Goal: Check status: Check status

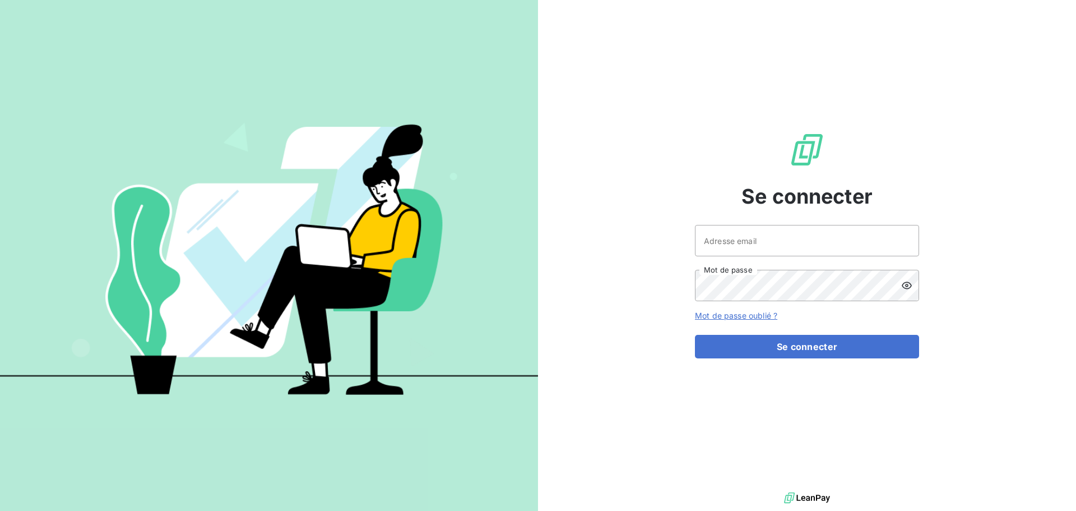
click at [0, 510] on div at bounding box center [0, 511] width 0 height 0
type input "[EMAIL_ADDRESS][DOMAIN_NAME]"
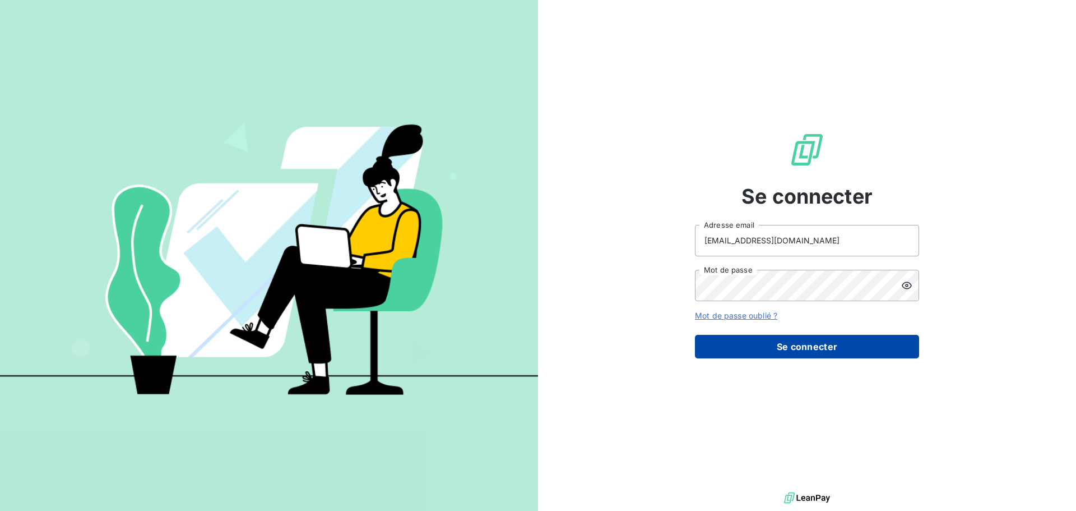
click at [834, 345] on button "Se connecter" at bounding box center [807, 347] width 224 height 24
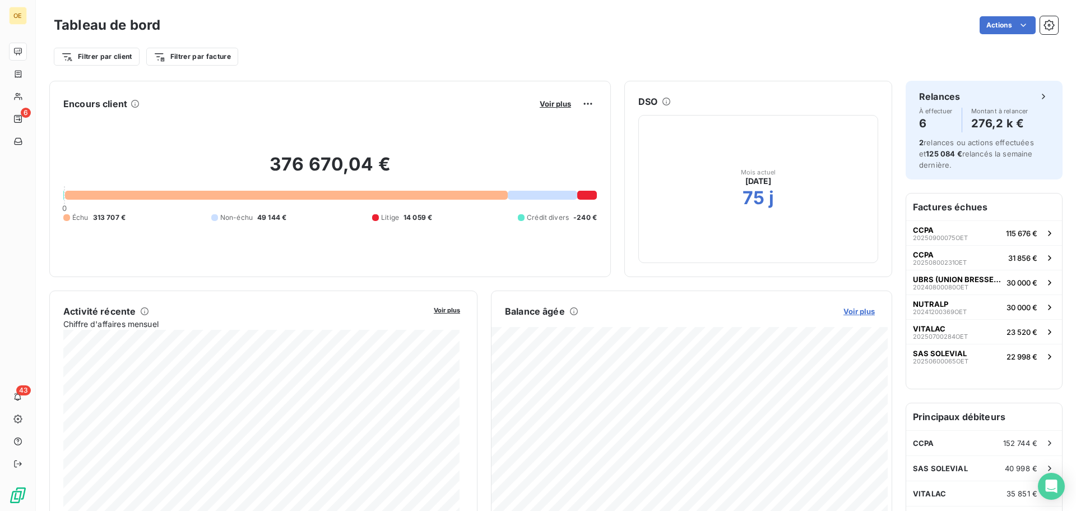
click at [844, 311] on span "Voir plus" at bounding box center [859, 311] width 31 height 9
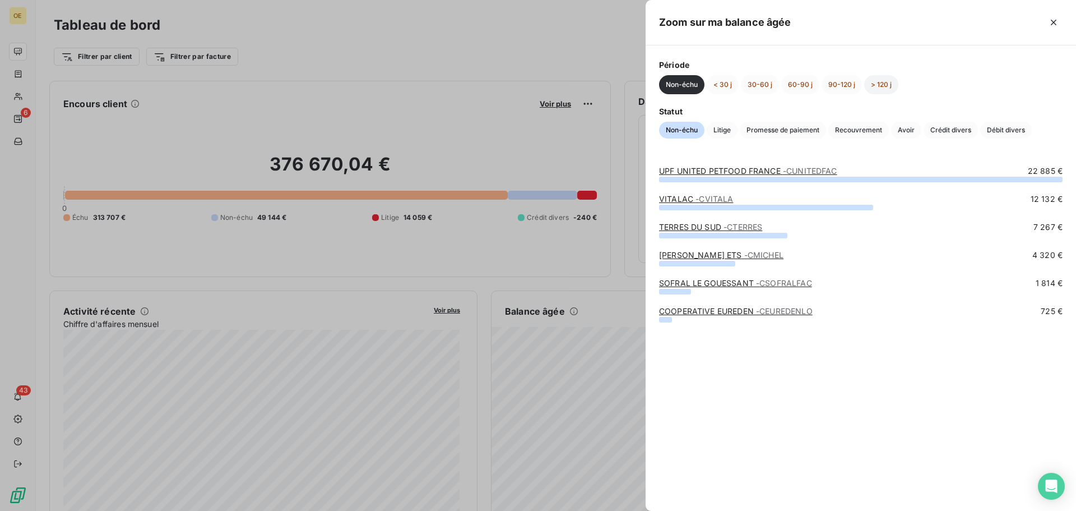
click at [873, 81] on button "> 120 j" at bounding box center [881, 84] width 34 height 19
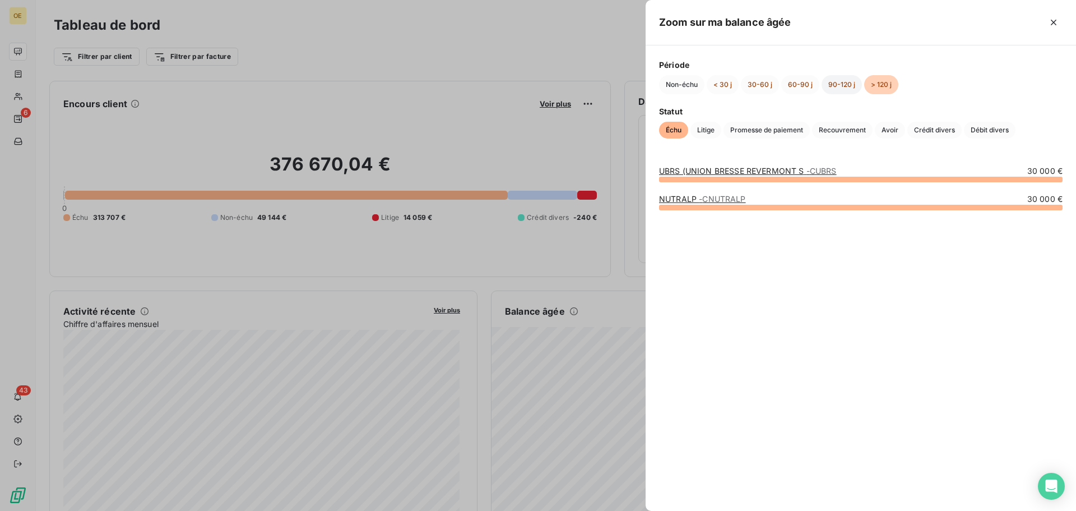
click at [848, 81] on button "90-120 j" at bounding box center [842, 84] width 40 height 19
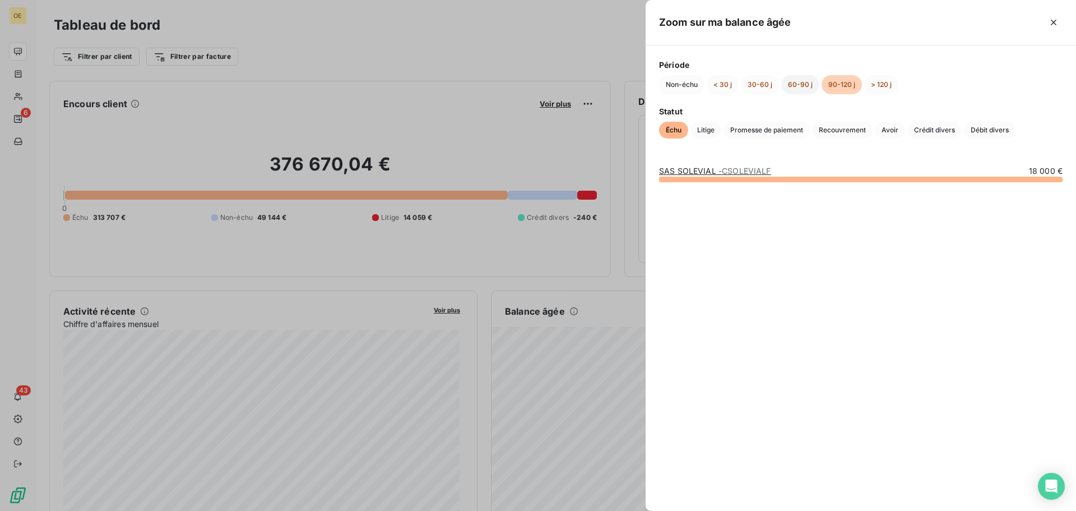
click at [790, 84] on button "60-90 j" at bounding box center [801, 84] width 38 height 19
click at [853, 86] on button "90-120 j" at bounding box center [842, 84] width 40 height 19
click at [894, 87] on button "> 120 j" at bounding box center [881, 84] width 34 height 19
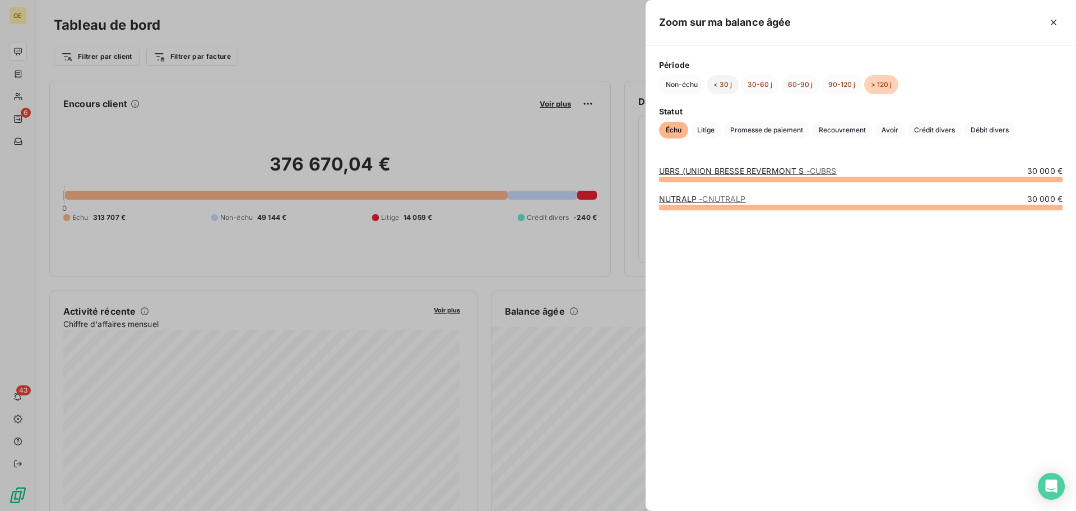
click at [725, 84] on button "< 30 j" at bounding box center [723, 84] width 32 height 19
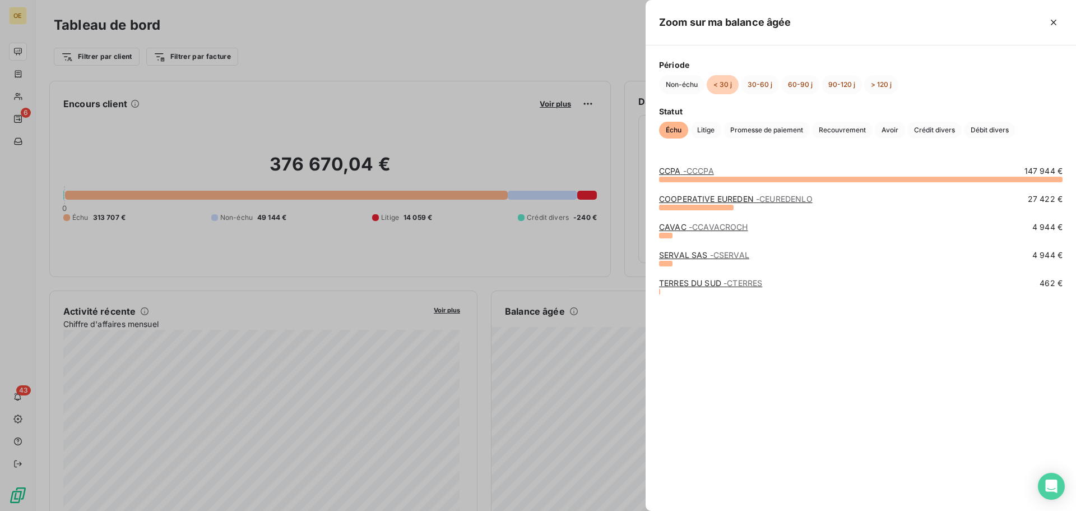
click at [737, 340] on div "CCPA - CCCPA 147 944 € COOPERATIVE EUREDEN - CEUREDENLO 27 422 € CAVAC - CCAVAC…" at bounding box center [861, 331] width 431 height 359
click at [706, 380] on div "CCPA - CCCPA 147 944 € COOPERATIVE EUREDEN - CEUREDENLO 27 422 € CAVAC - CCAVAC…" at bounding box center [861, 331] width 431 height 359
click at [702, 128] on span "Litige" at bounding box center [706, 130] width 31 height 17
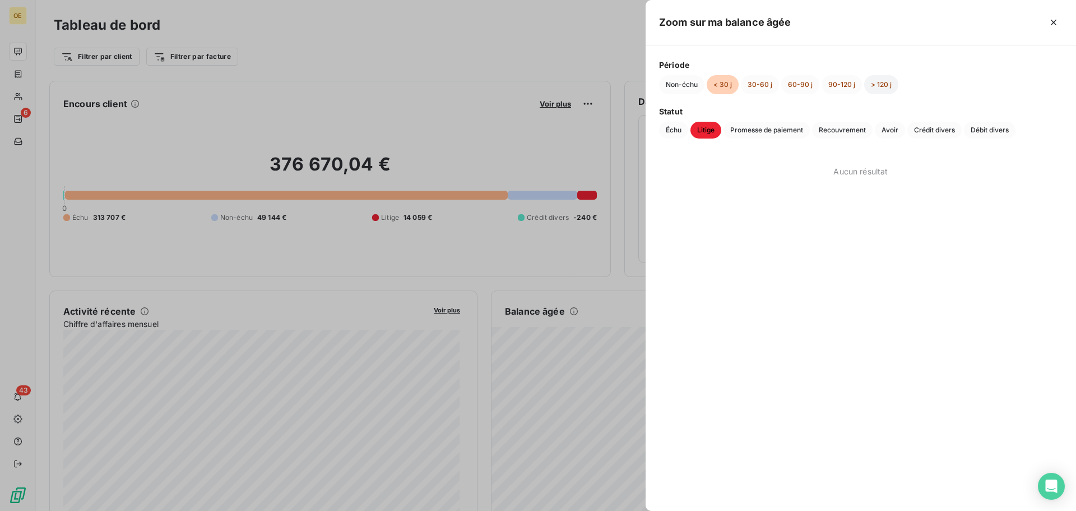
click at [868, 86] on button "> 120 j" at bounding box center [881, 84] width 34 height 19
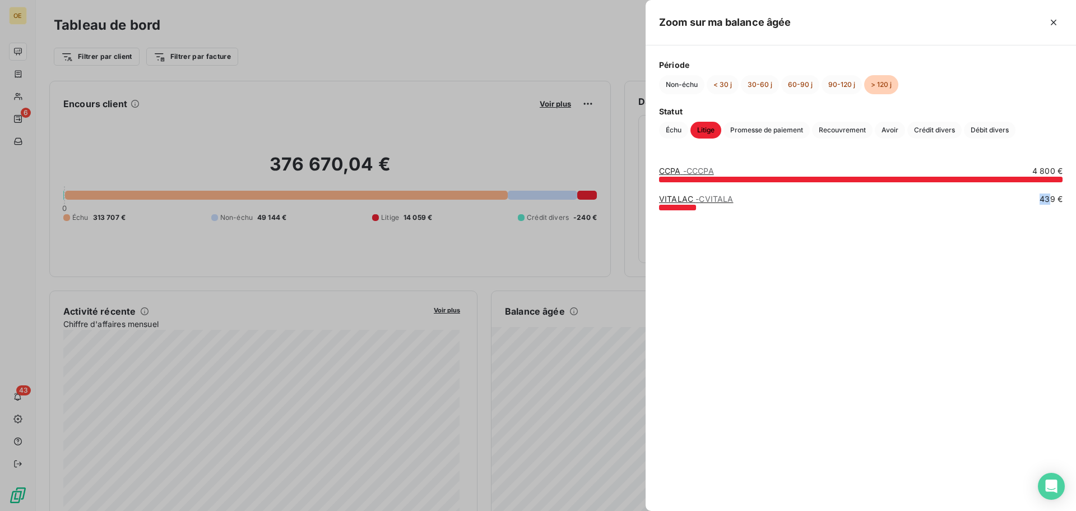
drag, startPoint x: 1051, startPoint y: 200, endPoint x: 1011, endPoint y: 196, distance: 39.4
click at [1011, 196] on div "VITALAC - CVITALA 439 €" at bounding box center [861, 198] width 404 height 11
drag, startPoint x: 1032, startPoint y: 167, endPoint x: 1075, endPoint y: 166, distance: 42.6
click at [1075, 166] on div "CCPA - CCCPA 4 800 € VITALAC - CVITALA 439 €" at bounding box center [861, 331] width 431 height 359
click at [1051, 174] on span "4 800 €" at bounding box center [1048, 170] width 30 height 11
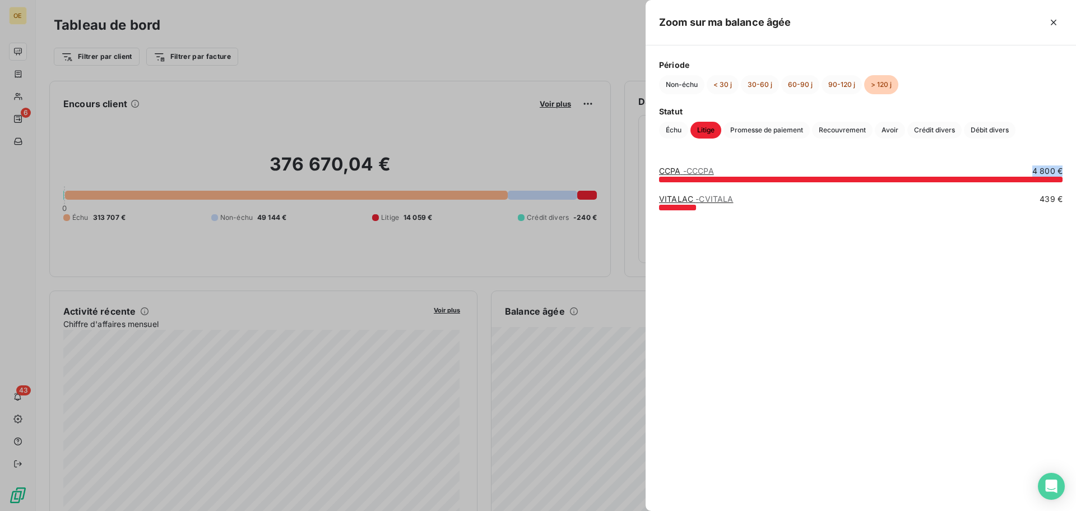
drag, startPoint x: 1024, startPoint y: 165, endPoint x: 1076, endPoint y: 168, distance: 51.7
click at [1076, 168] on div "CCPA - CCCPA 4 800 € VITALAC - CVITALA 439 €" at bounding box center [861, 331] width 431 height 359
click at [838, 81] on button "90-120 j" at bounding box center [842, 84] width 40 height 19
drag, startPoint x: 1032, startPoint y: 170, endPoint x: 1065, endPoint y: 169, distance: 33.1
click at [1065, 169] on div "LE MEN - CLEMEN 8 820 €" at bounding box center [861, 331] width 431 height 359
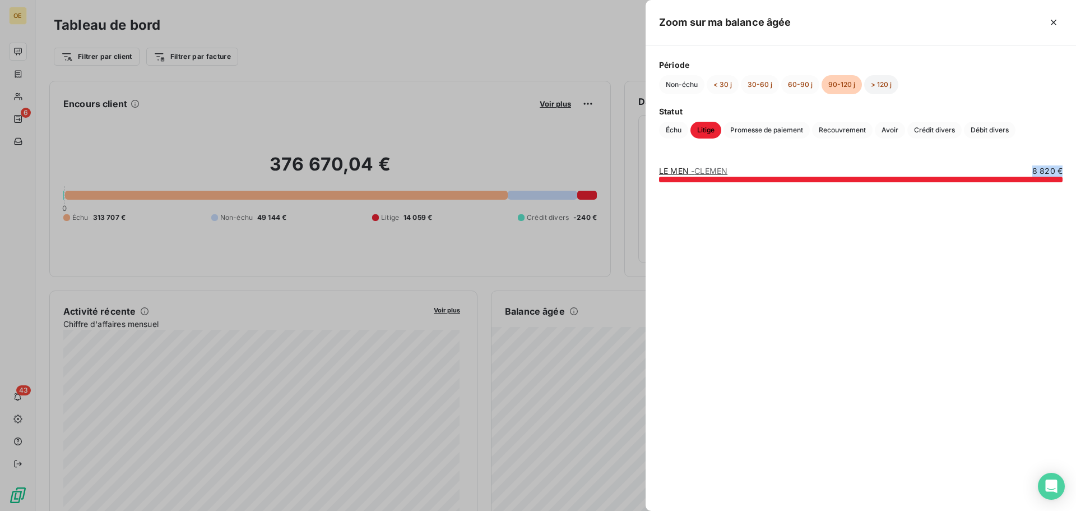
click at [876, 87] on button "> 120 j" at bounding box center [881, 84] width 34 height 19
drag, startPoint x: 1033, startPoint y: 168, endPoint x: 1057, endPoint y: 187, distance: 30.7
click at [1076, 172] on div "CCPA - CCCPA 4 800 € VITALAC - CVITALA 439 €" at bounding box center [861, 331] width 431 height 359
click at [845, 82] on button "90-120 j" at bounding box center [842, 84] width 40 height 19
click at [806, 82] on button "60-90 j" at bounding box center [801, 84] width 38 height 19
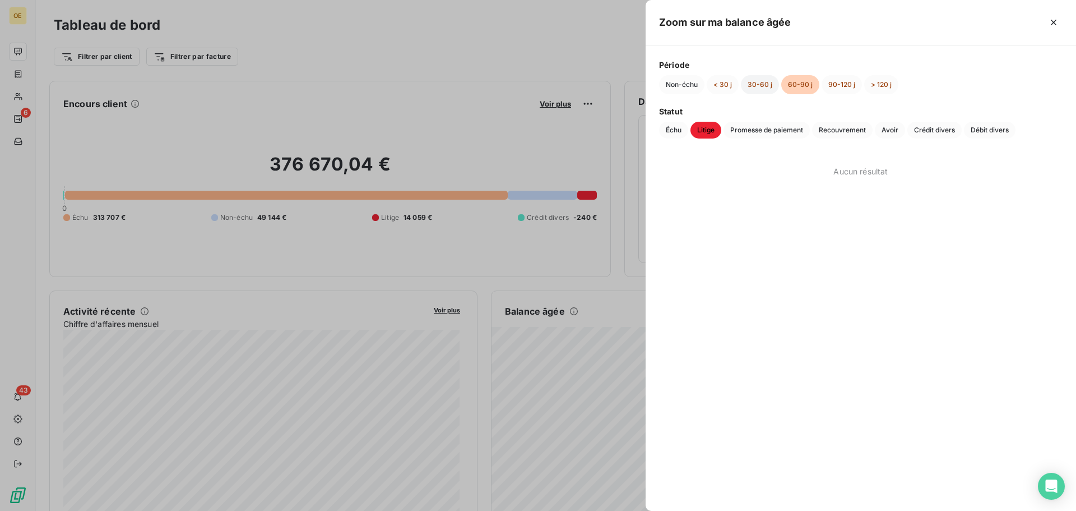
click at [753, 82] on button "30-60 j" at bounding box center [760, 84] width 38 height 19
click at [721, 82] on button "< 30 j" at bounding box center [723, 84] width 32 height 19
click at [846, 91] on button "90-120 j" at bounding box center [842, 84] width 40 height 19
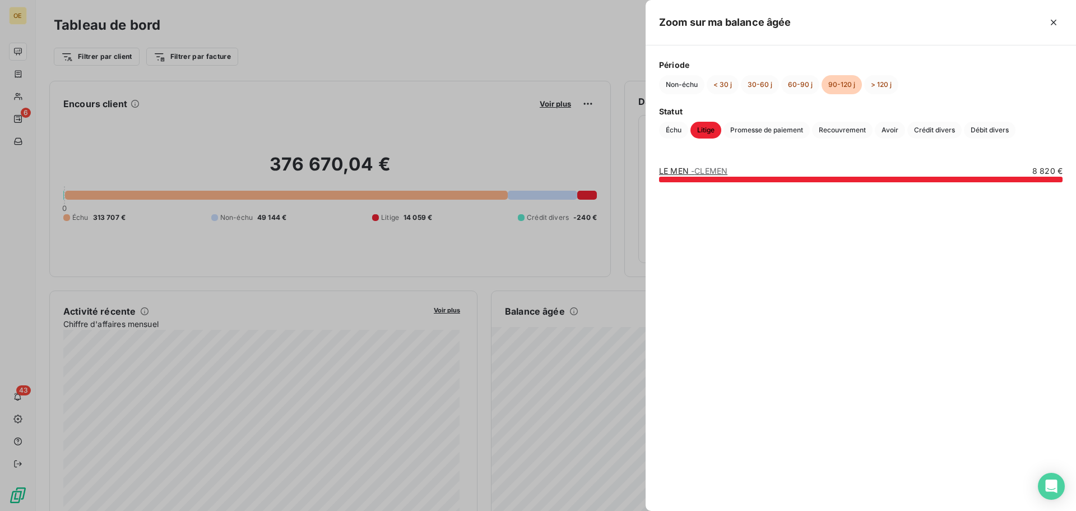
click at [704, 169] on span "- CLEMEN" at bounding box center [709, 171] width 36 height 10
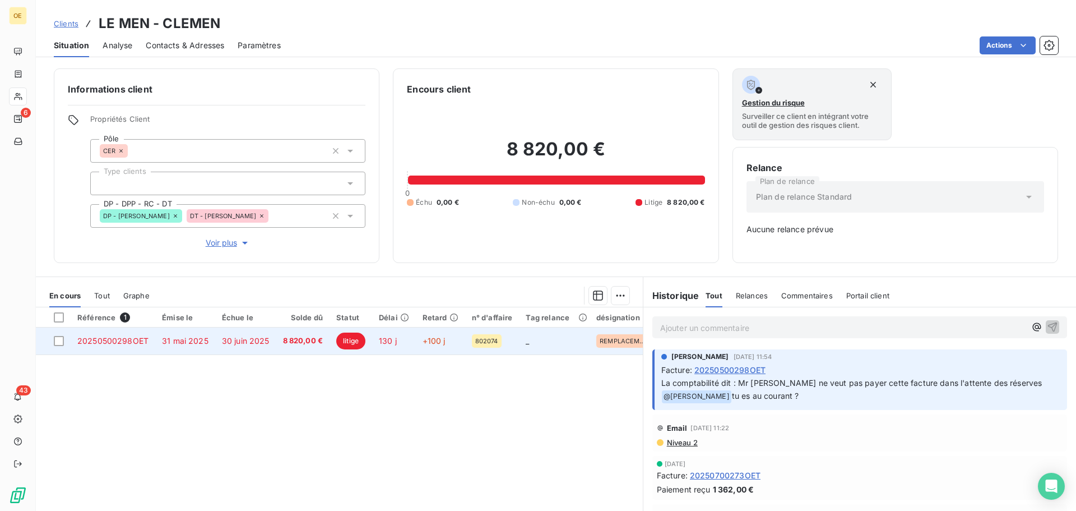
click at [216, 343] on td "30 juin 2025" at bounding box center [245, 340] width 61 height 27
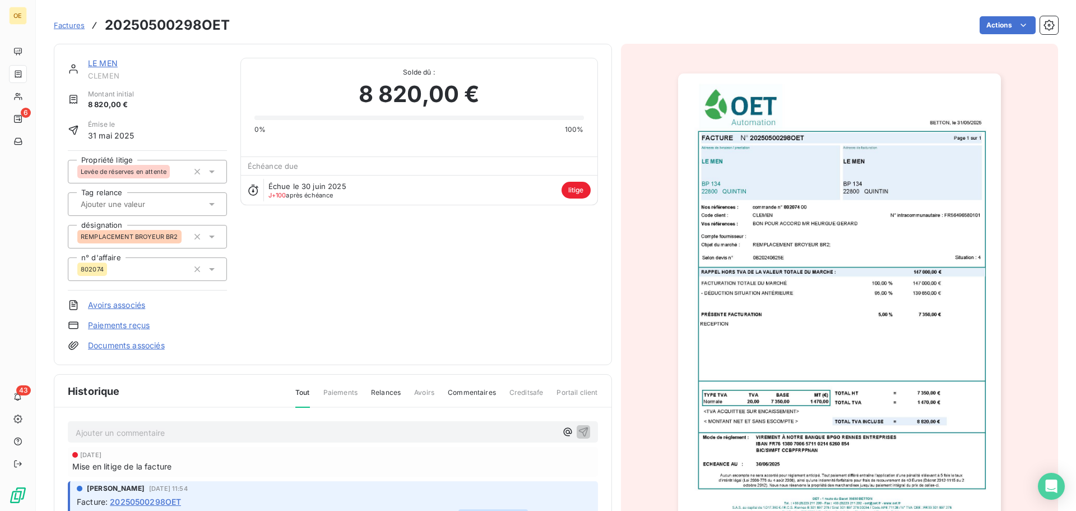
click at [783, 290] on img "button" at bounding box center [839, 301] width 323 height 456
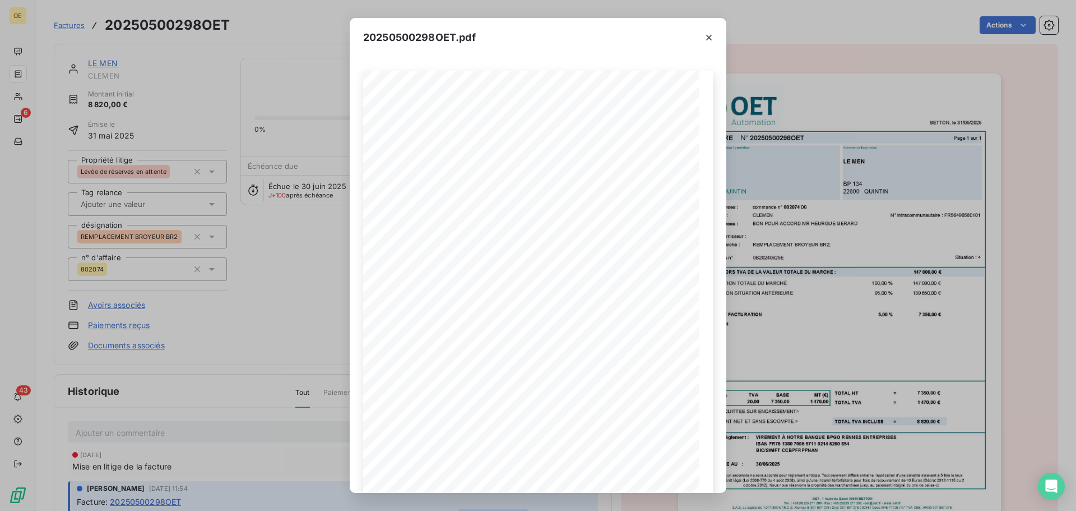
click at [799, 276] on div "20250500298OET.pdf BETTON, le [DATE] FACTURE N° 20250500298OET Page 1 sur 1 com…" at bounding box center [538, 255] width 1076 height 511
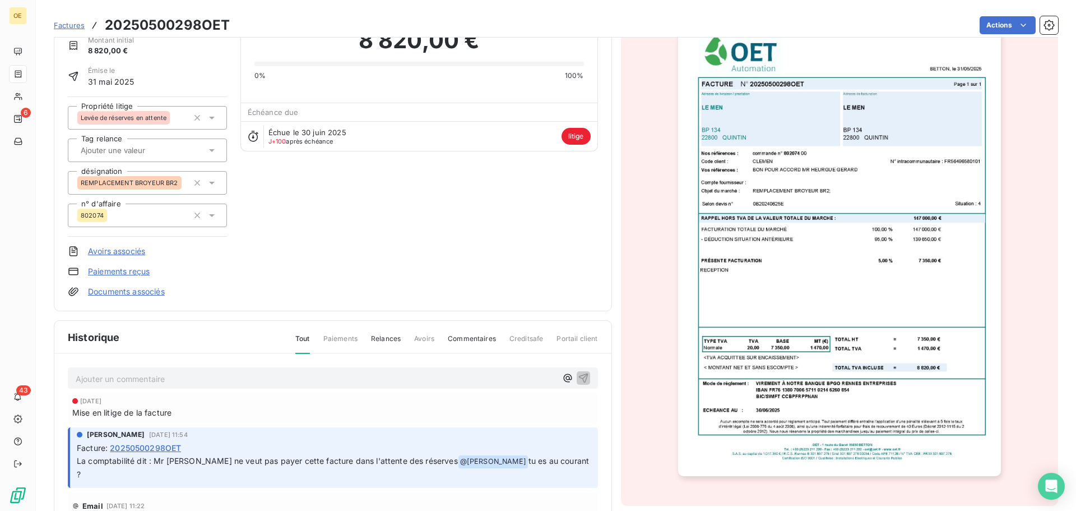
scroll to position [57, 0]
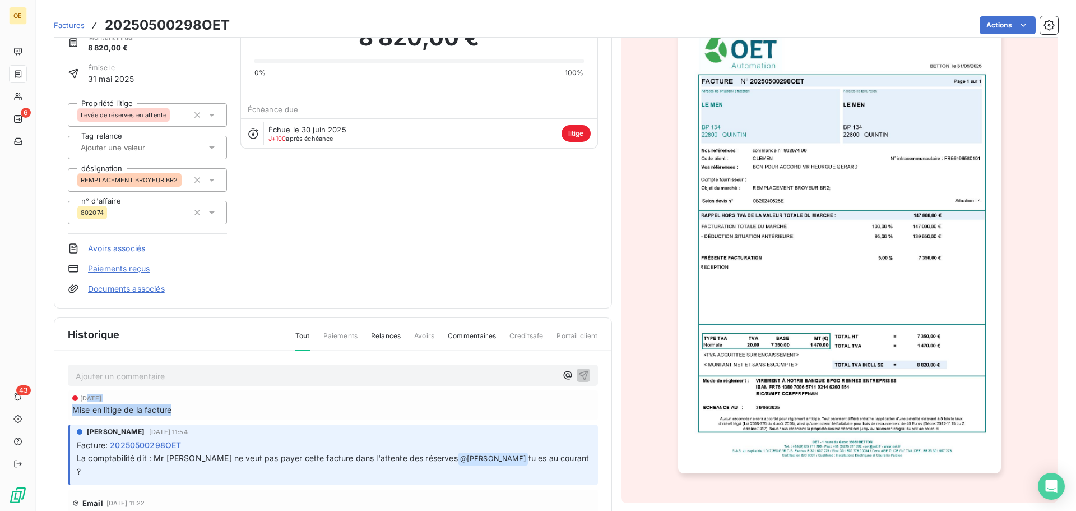
drag, startPoint x: 87, startPoint y: 395, endPoint x: 204, endPoint y: 417, distance: 119.3
click at [204, 417] on div "[DATE] Mise en litige de la facture" at bounding box center [333, 405] width 530 height 30
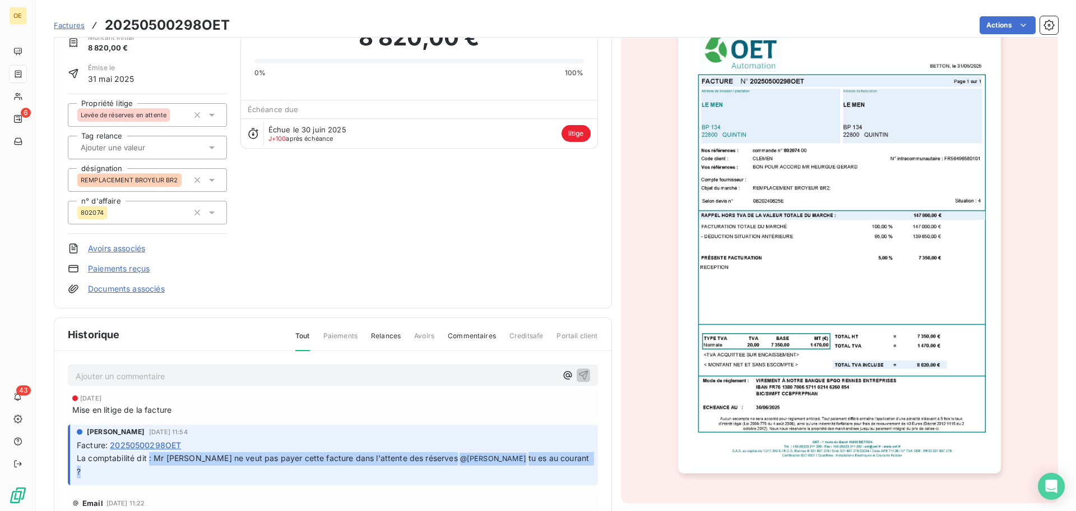
drag, startPoint x: 148, startPoint y: 456, endPoint x: 553, endPoint y: 457, distance: 404.8
click at [553, 457] on p "La comptabilité dit : Mr [PERSON_NAME] ne veut pas payer cette facture dans l'a…" at bounding box center [334, 465] width 515 height 26
drag, startPoint x: 553, startPoint y: 457, endPoint x: 69, endPoint y: 427, distance: 485.3
click at [69, 427] on div "[PERSON_NAME] [DATE] 11:54 Facture : 20250500298OET La comptabilité dit : Mr [P…" at bounding box center [333, 454] width 530 height 61
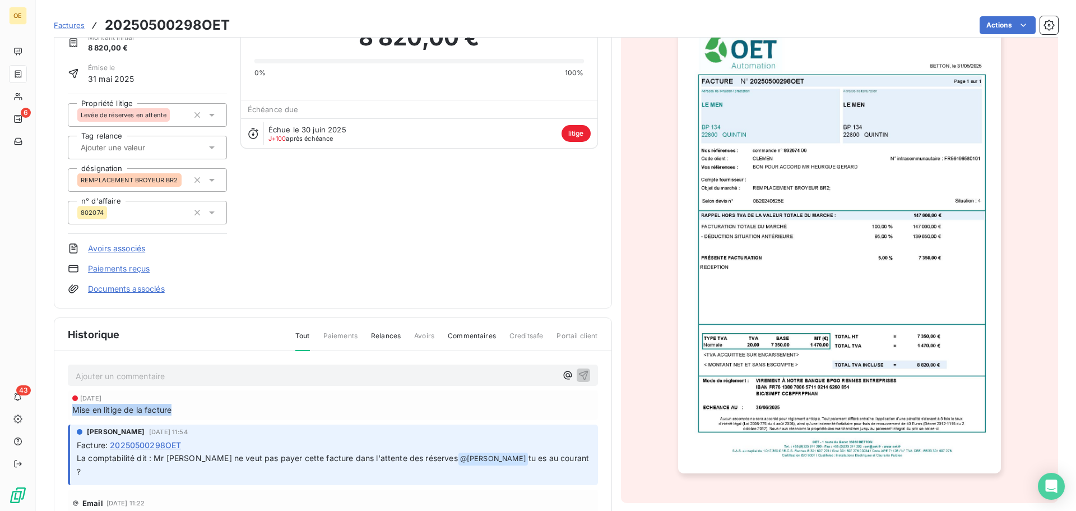
drag, startPoint x: 74, startPoint y: 411, endPoint x: 229, endPoint y: 408, distance: 154.8
click at [229, 408] on div "Mise en litige de la facture" at bounding box center [332, 410] width 521 height 12
drag, startPoint x: 229, startPoint y: 408, endPoint x: 229, endPoint y: 418, distance: 10.1
click at [229, 408] on div "Mise en litige de la facture" at bounding box center [332, 410] width 521 height 12
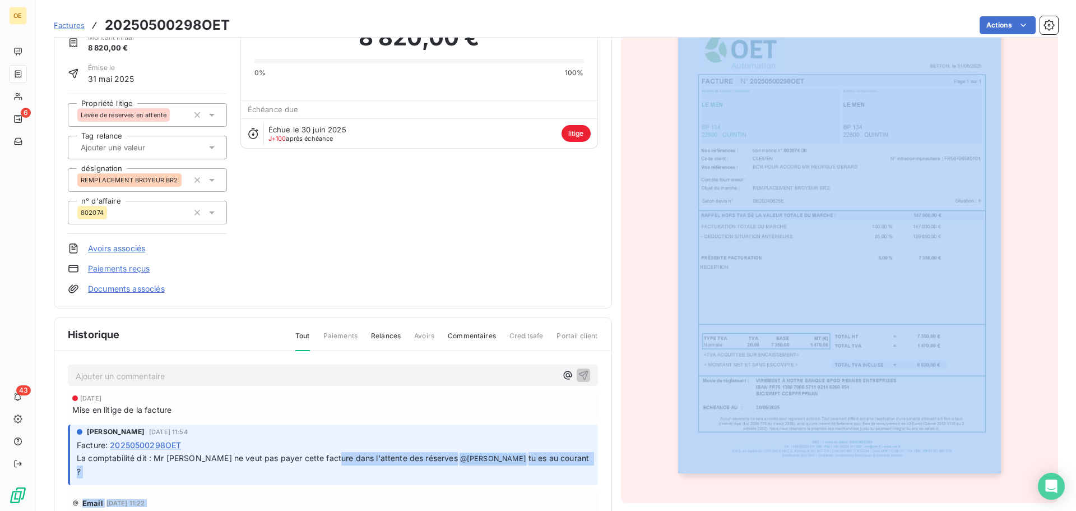
drag, startPoint x: 332, startPoint y: 457, endPoint x: 619, endPoint y: 452, distance: 287.6
click at [619, 452] on div "LE MEN CLEMEN Montant initial 8 820,00 € Émise le [DATE] Propriété litige Levée…" at bounding box center [556, 279] width 1005 height 598
click at [576, 454] on p "La comptabilité dit : Mr [PERSON_NAME] ne veut pas payer cette facture dans l'a…" at bounding box center [334, 465] width 515 height 26
drag, startPoint x: 576, startPoint y: 454, endPoint x: 374, endPoint y: 429, distance: 203.3
click at [374, 429] on div "[PERSON_NAME] [DATE] 11:54 Facture : 20250500298OET La comptabilité dit : Mr [P…" at bounding box center [334, 453] width 515 height 52
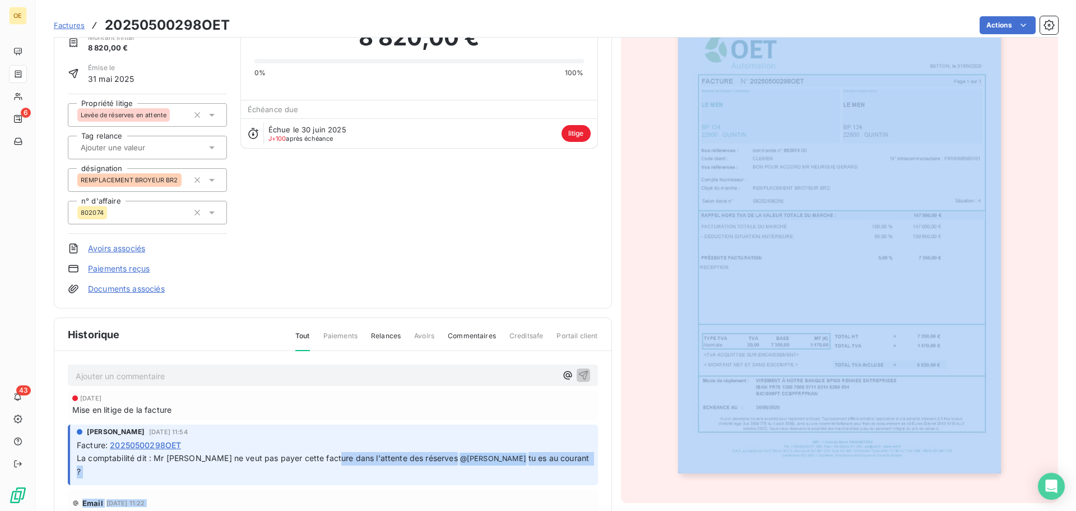
click at [374, 429] on div "[PERSON_NAME] [DATE] 11:54" at bounding box center [334, 432] width 515 height 10
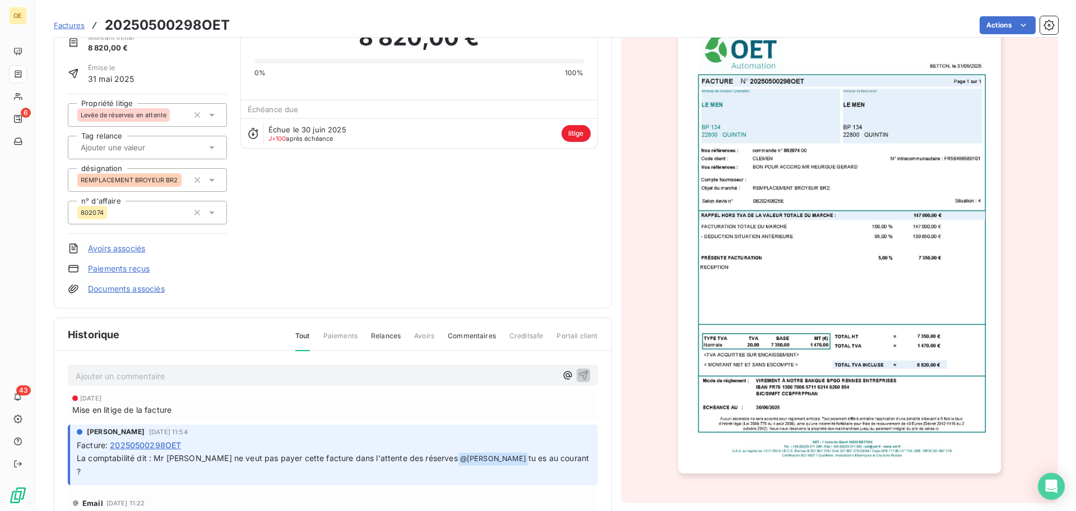
scroll to position [0, 0]
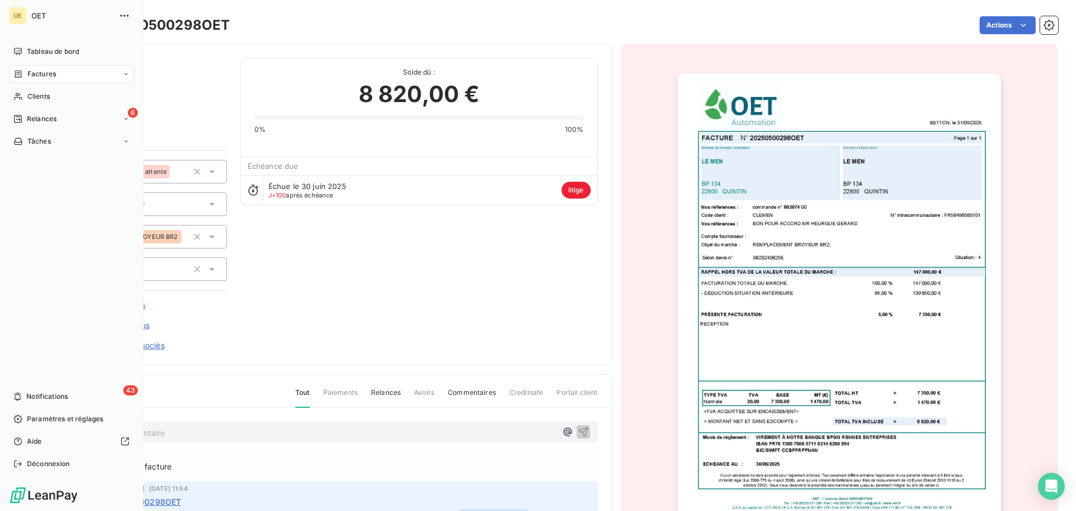
click at [36, 68] on div "Factures" at bounding box center [71, 74] width 125 height 18
click at [40, 68] on div "Factures" at bounding box center [71, 74] width 125 height 18
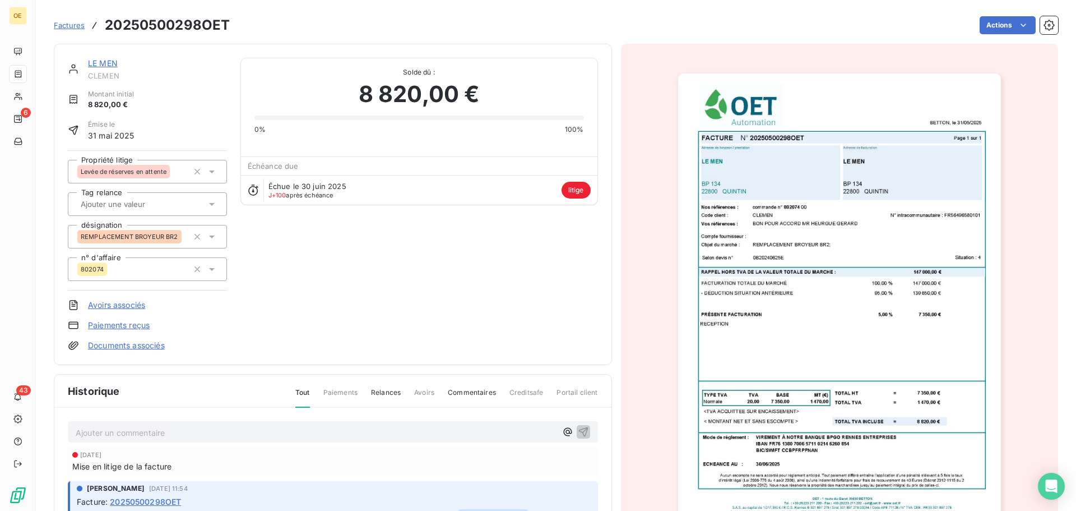
click at [177, 24] on h3 "20250500298OET" at bounding box center [167, 25] width 125 height 20
click at [65, 22] on span "Factures" at bounding box center [69, 25] width 31 height 9
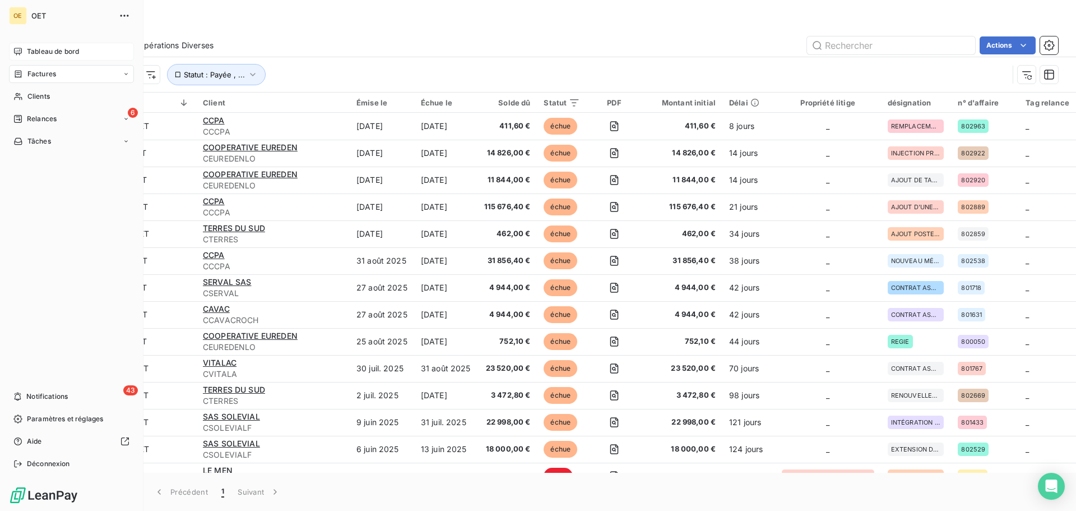
click at [12, 56] on div "Tableau de bord" at bounding box center [71, 52] width 125 height 18
